Goal: Task Accomplishment & Management: Manage account settings

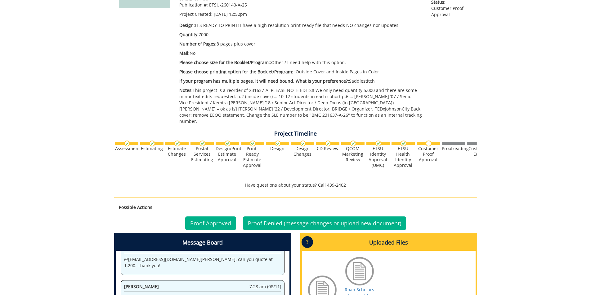
scroll to position [155, 0]
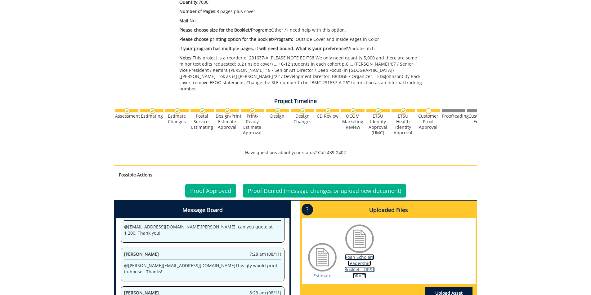
click at [356, 263] on link "Roan Scholars Leadership Booklet - FIRST DRAFT" at bounding box center [359, 267] width 30 height 24
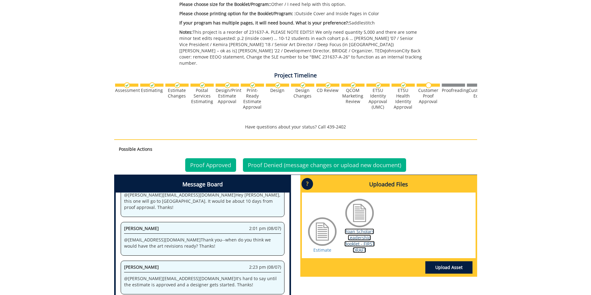
scroll to position [124, 0]
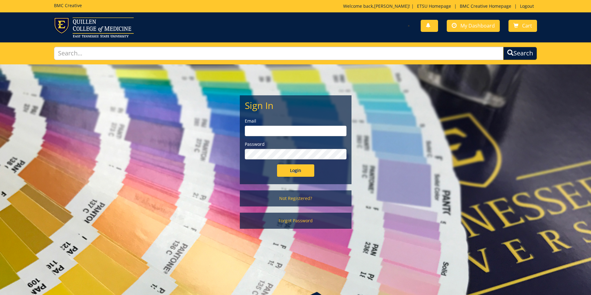
type input "[PERSON_NAME][EMAIL_ADDRESS][DOMAIN_NAME]"
click at [296, 169] on input "Login" at bounding box center [295, 171] width 37 height 12
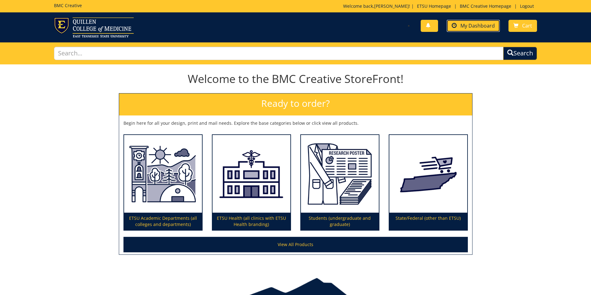
click at [478, 31] on link "My Dashboard" at bounding box center [472, 26] width 53 height 12
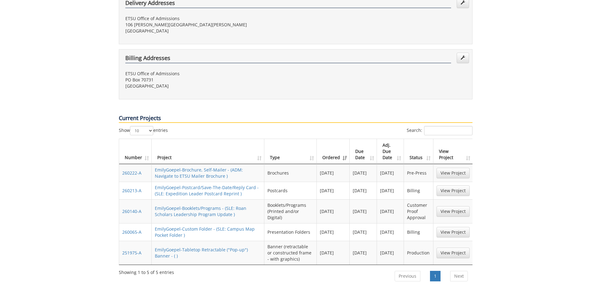
scroll to position [186, 0]
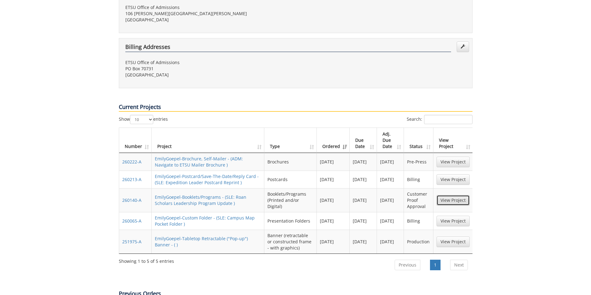
click at [457, 195] on link "View Project" at bounding box center [452, 200] width 33 height 11
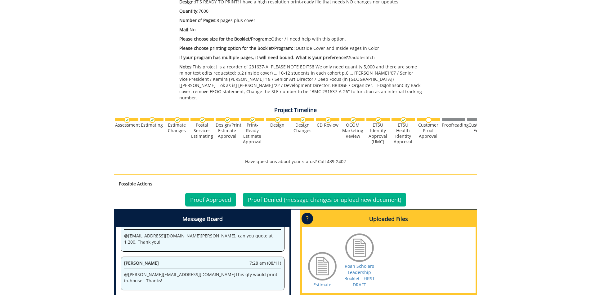
scroll to position [155, 0]
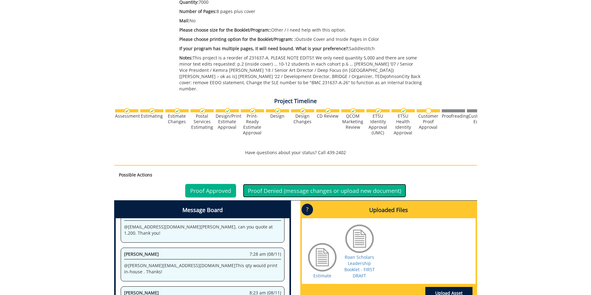
click at [292, 188] on link "Proof Denied (message changes or upload new document)" at bounding box center [324, 191] width 163 height 14
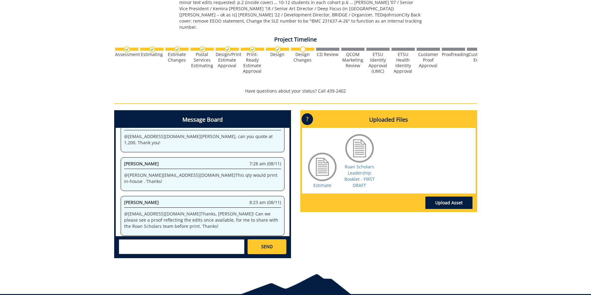
scroll to position [217, 0]
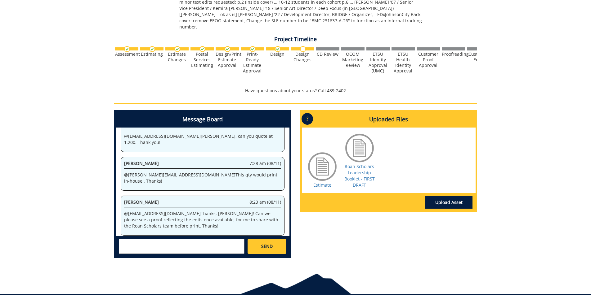
click at [192, 244] on textarea at bounding box center [182, 246] width 126 height 15
paste textarea "Just one edit still to make (p.6: edit [PERSON_NAME] company to “Kemira” – stil…"
click at [119, 239] on textarea "Just one edit still to make (p.6: edit [PERSON_NAME] company to “Kemira” – stil…" at bounding box center [182, 246] width 126 height 15
click at [160, 242] on textarea "@[EMAIL_ADDRESS][DOMAIN_NAME] One edit still to make (p.6: edit [PERSON_NAME] c…" at bounding box center [182, 246] width 126 height 15
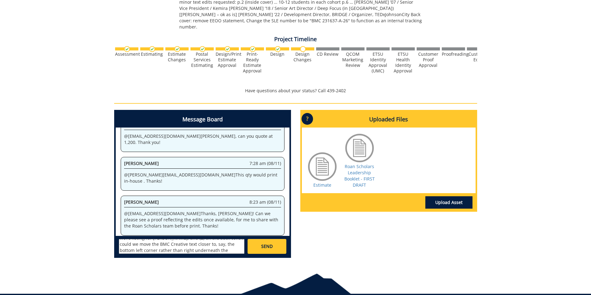
scroll to position [37, 0]
click at [232, 244] on textarea "@[EMAIL_ADDRESS][DOMAIN_NAME] One edit still to make (p.6: edit [PERSON_NAME] c…" at bounding box center [182, 246] width 126 height 15
type textarea "@[EMAIL_ADDRESS][DOMAIN_NAME] One edit still to make (p.6: edit [PERSON_NAME] c…"
click at [269, 246] on link "SEND" at bounding box center [266, 246] width 38 height 15
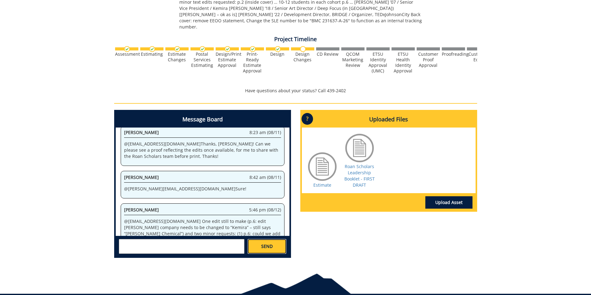
scroll to position [2156, 0]
